Goal: Information Seeking & Learning: Check status

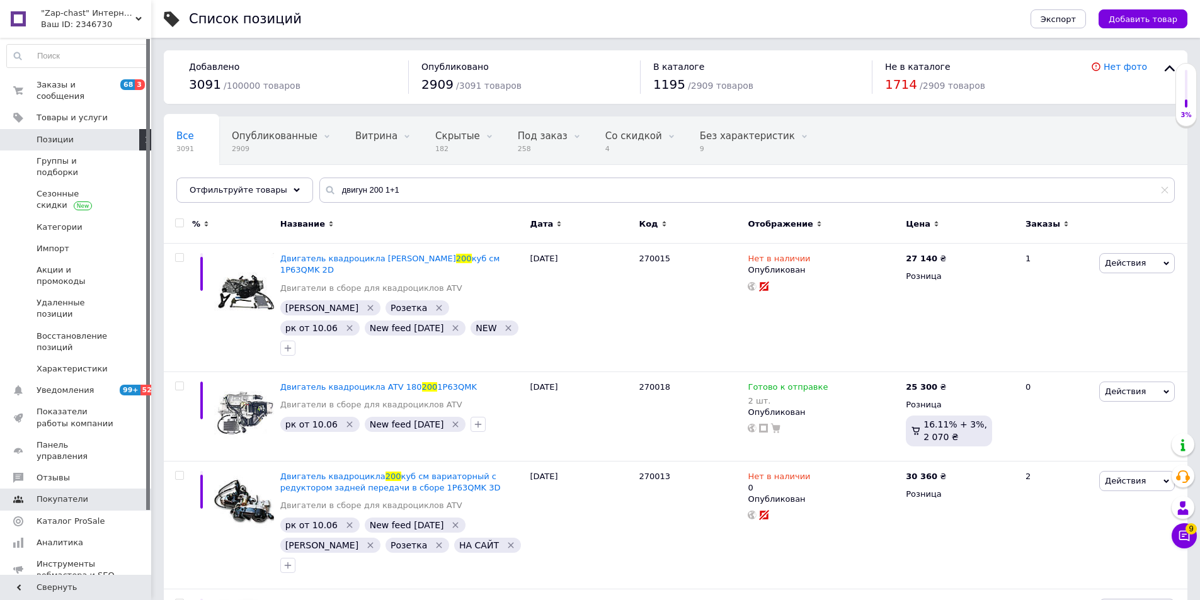
scroll to position [25, 0]
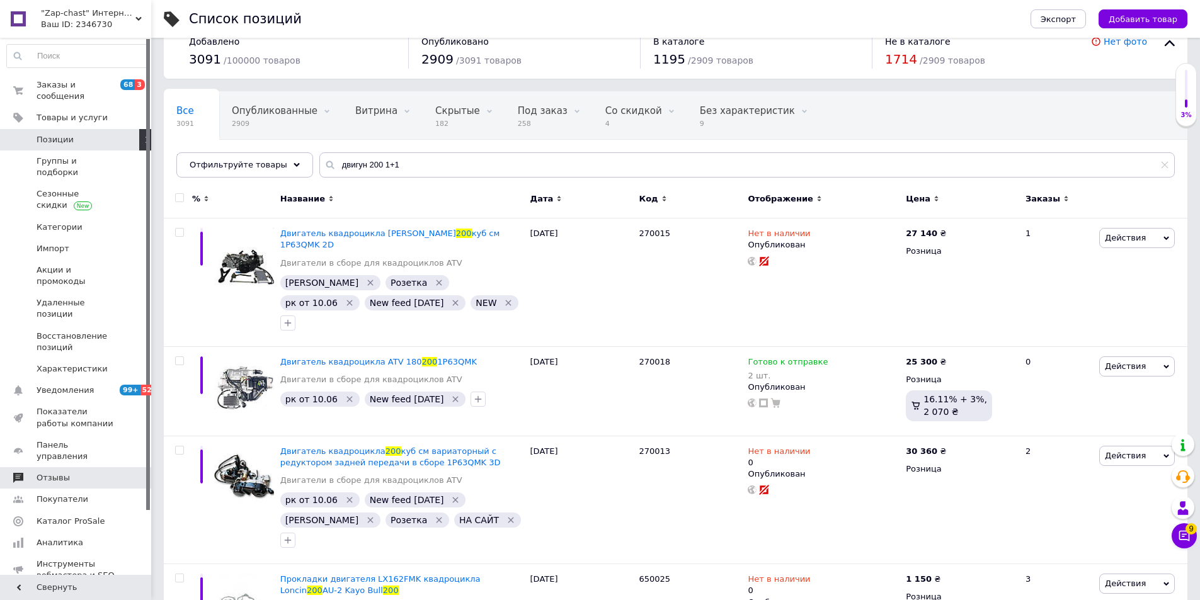
click at [69, 467] on link "Отзывы" at bounding box center [77, 477] width 155 height 21
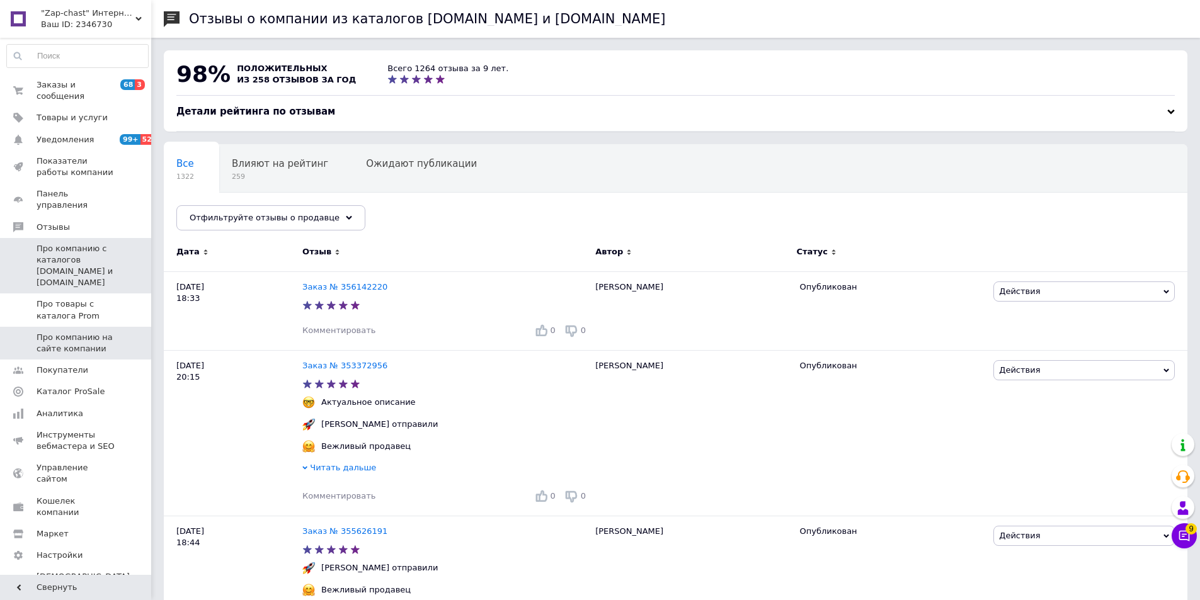
click at [108, 332] on span "Про компанию на сайте компании" at bounding box center [77, 343] width 80 height 23
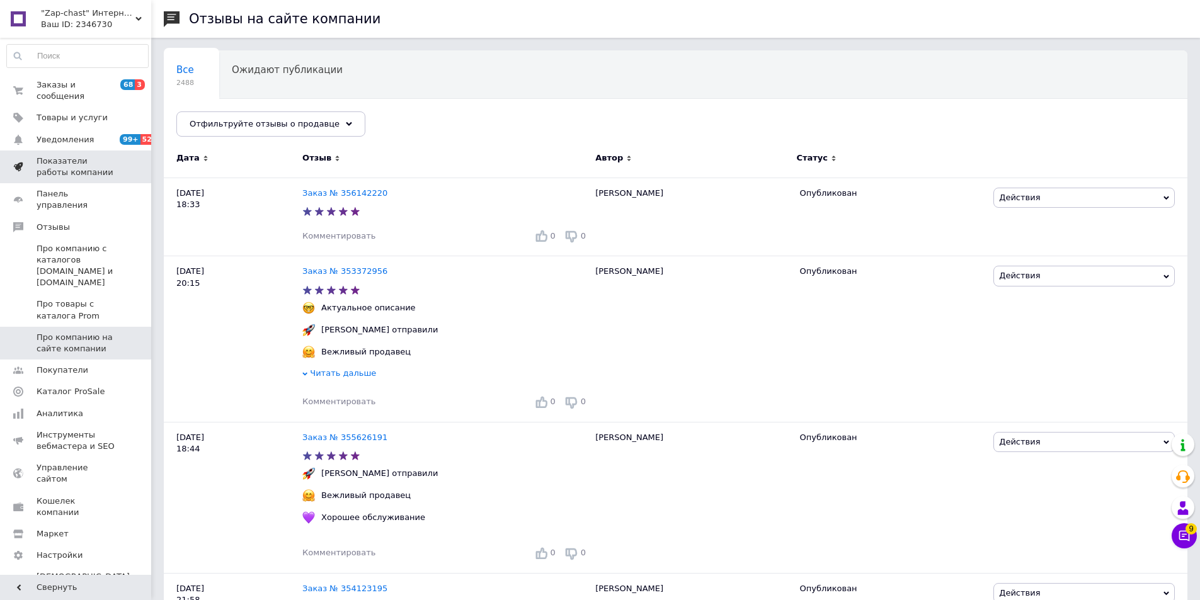
click at [90, 166] on span "Показатели работы компании" at bounding box center [77, 167] width 80 height 23
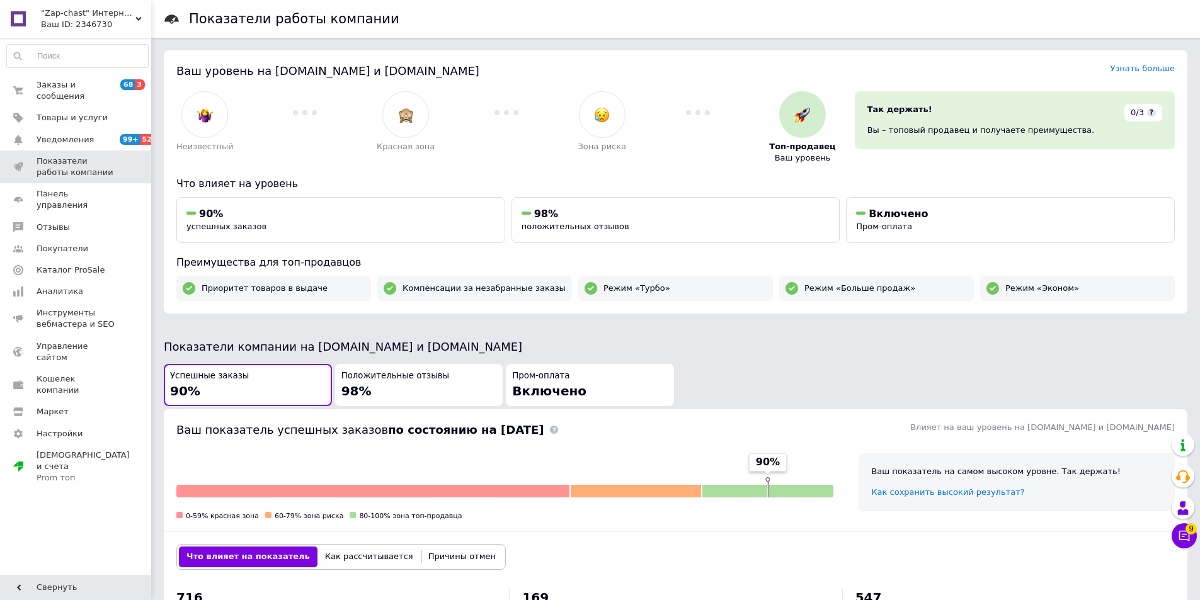
scroll to position [315, 0]
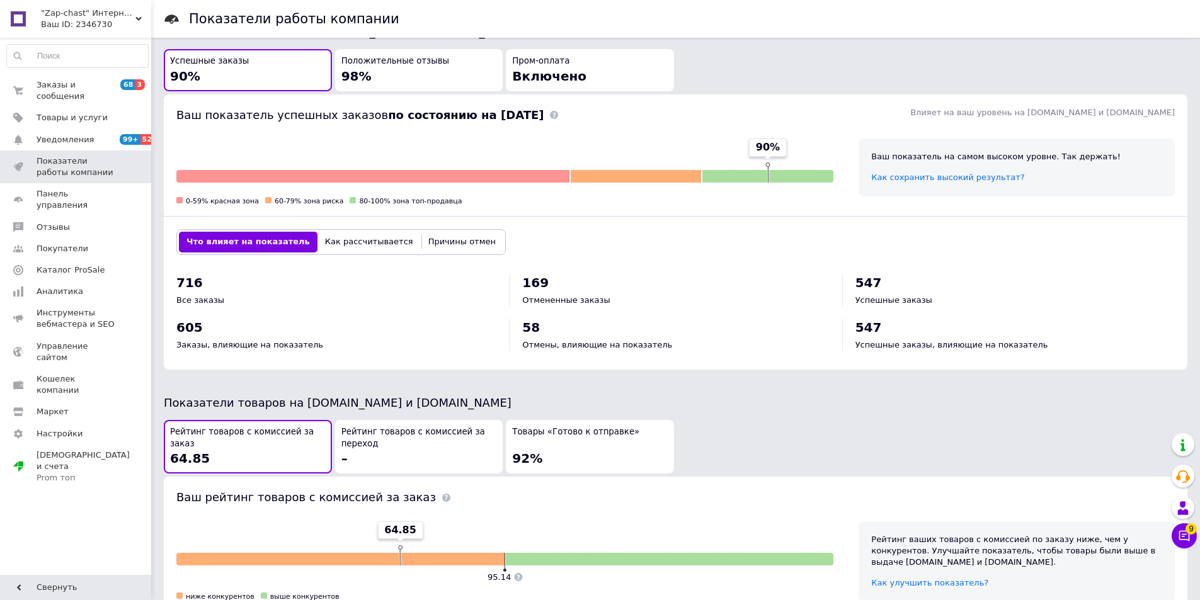
click at [583, 450] on div "Товары «Готово к отправке» 92%" at bounding box center [590, 446] width 156 height 41
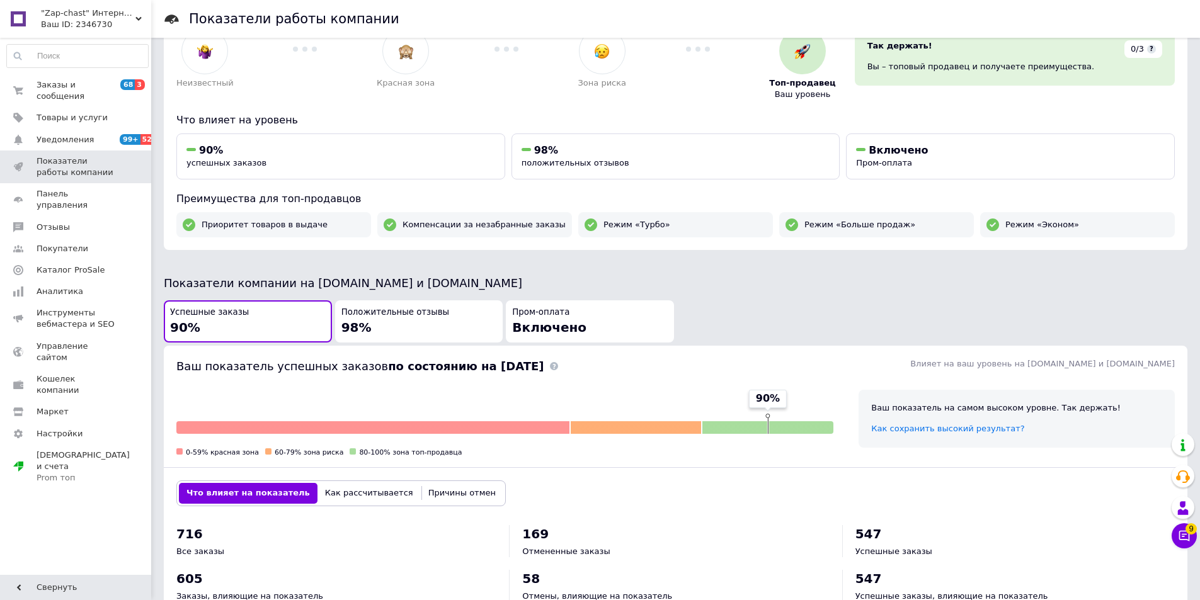
scroll to position [0, 0]
